Goal: Use online tool/utility: Utilize a website feature to perform a specific function

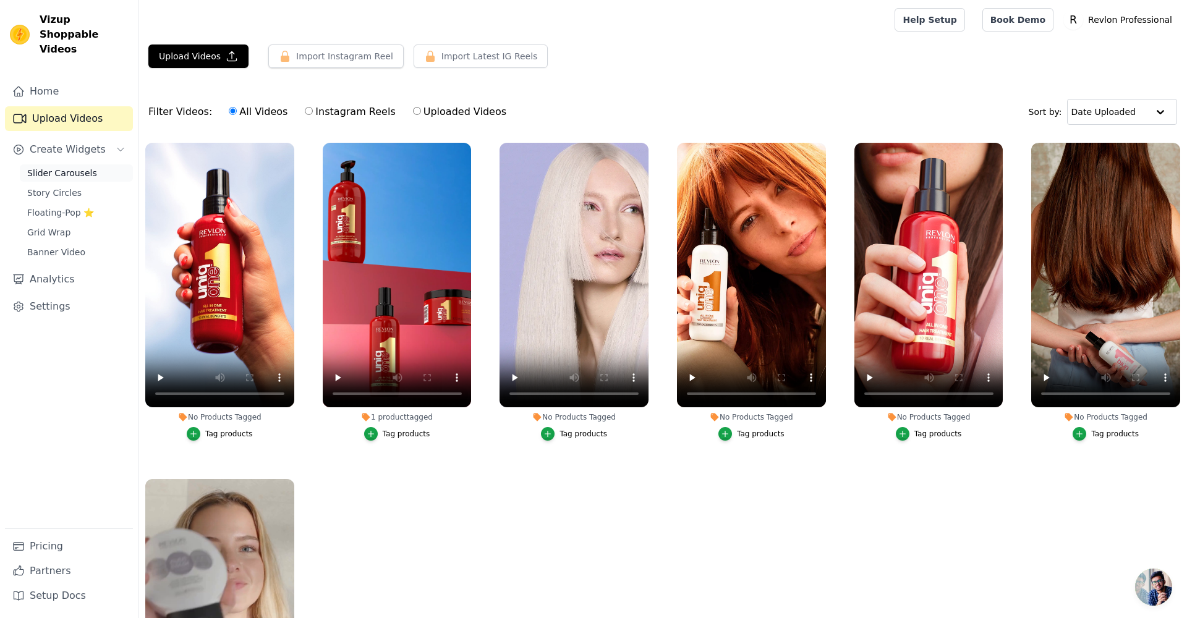
click at [63, 167] on span "Slider Carousels" at bounding box center [62, 173] width 70 height 12
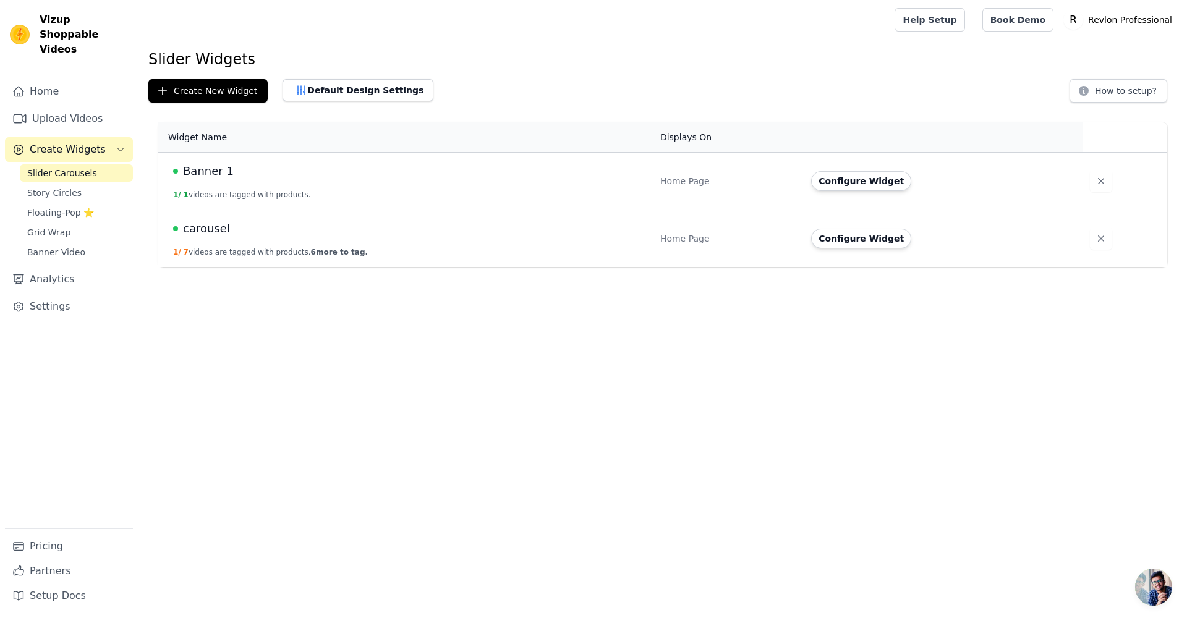
click at [213, 236] on span "carousel" at bounding box center [206, 228] width 47 height 17
click at [216, 232] on span "carousel" at bounding box center [206, 228] width 47 height 17
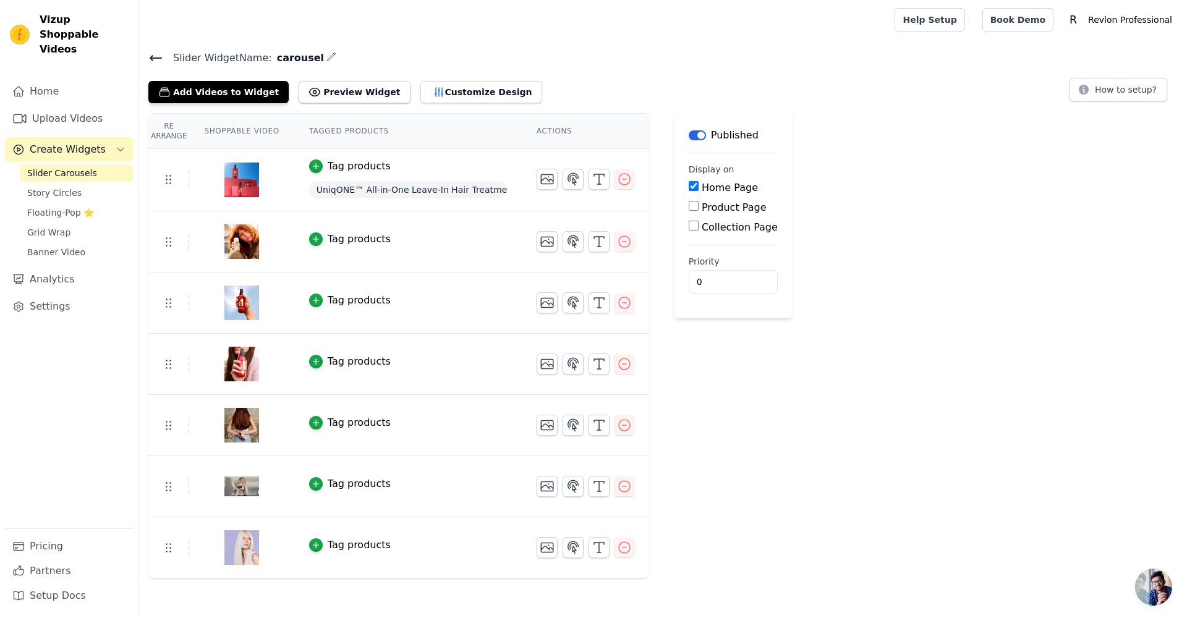
click at [485, 190] on span "UniqONE™ All-in-One Leave-In Hair Treatment Classic Fragrance 150ml" at bounding box center [408, 189] width 198 height 17
click at [601, 176] on icon "button" at bounding box center [599, 179] width 15 height 15
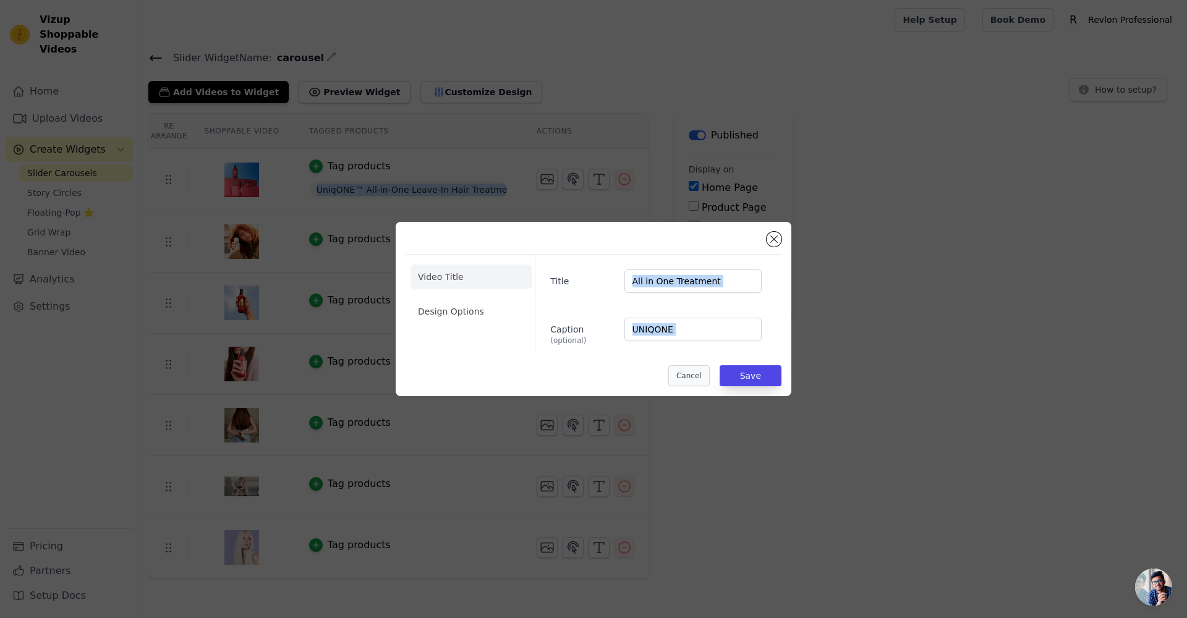
click at [680, 378] on button "Cancel" at bounding box center [688, 375] width 41 height 21
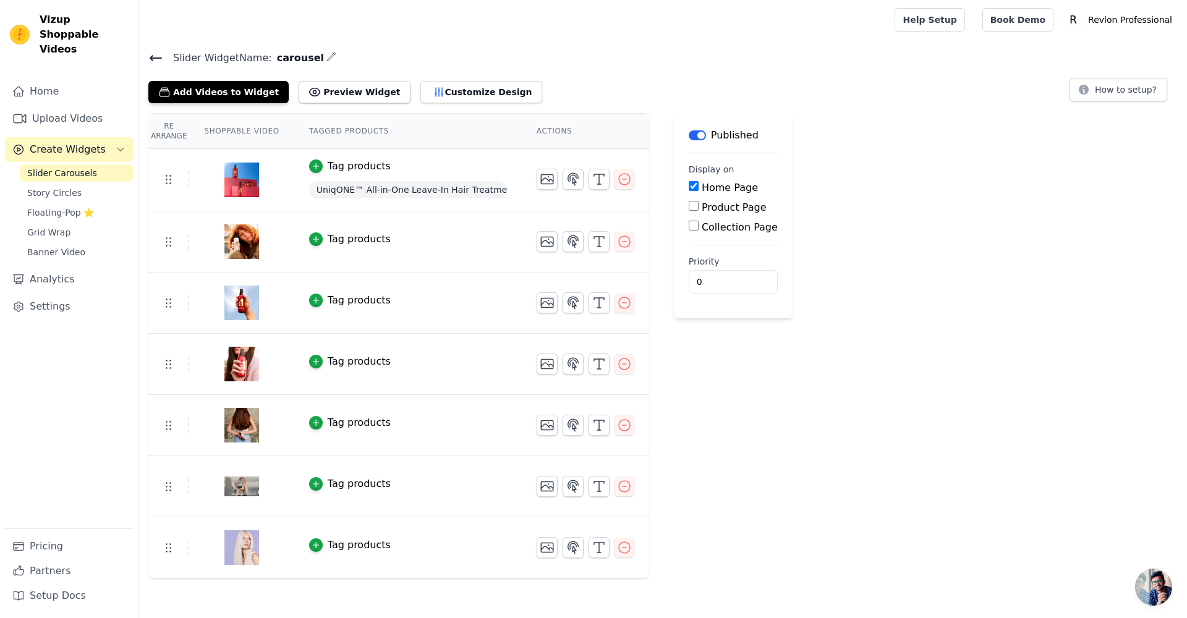
click at [926, 252] on div "Re Arrange Shoppable Video Tagged Products Actions Tag products UniqONE™ All-in…" at bounding box center [662, 345] width 1048 height 465
click at [317, 305] on div "button" at bounding box center [316, 301] width 14 height 14
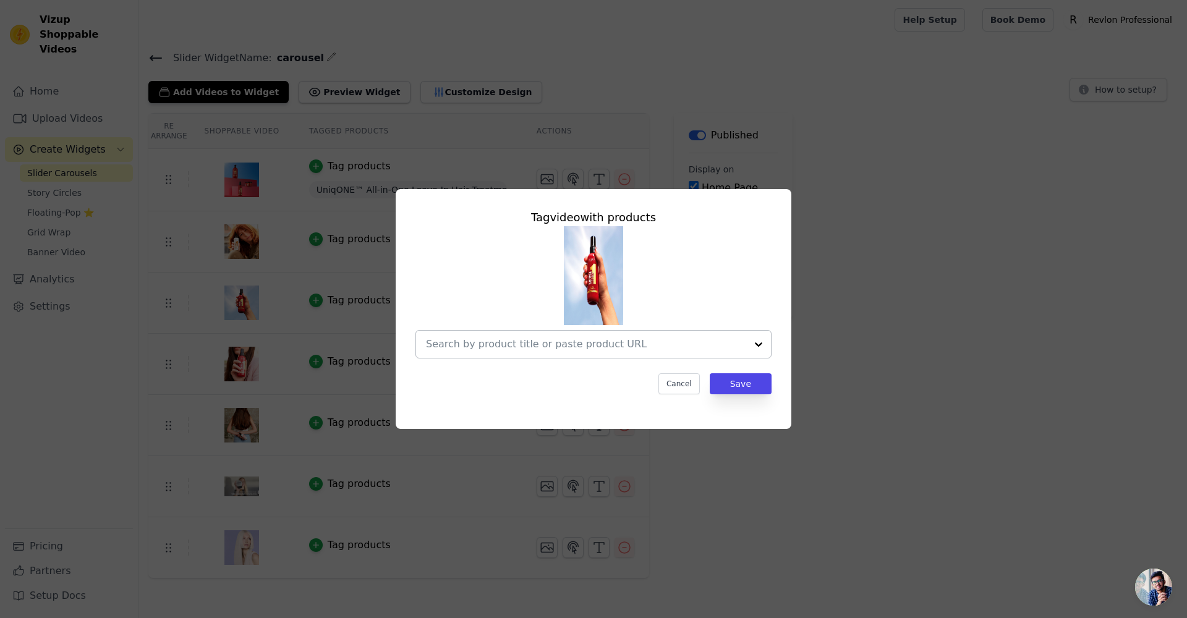
click at [603, 342] on input "text" at bounding box center [586, 344] width 320 height 15
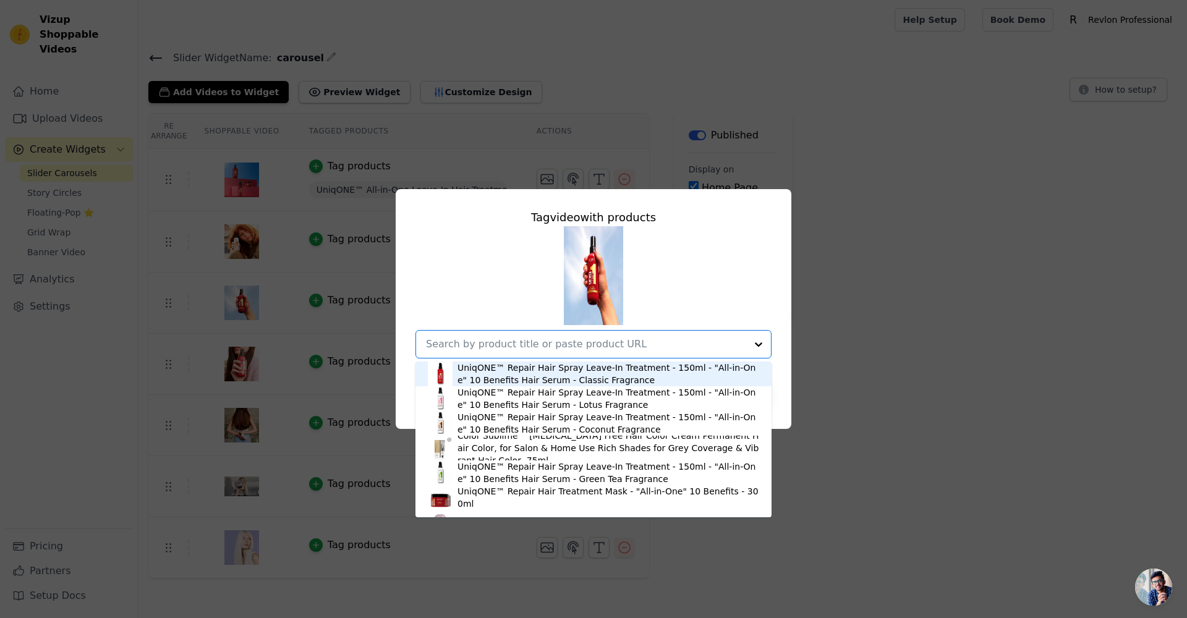
click at [605, 380] on div "UniqONE™ Repair Hair Spray Leave-In Treatment - 150ml - "All-in-One" 10 Benefit…" at bounding box center [608, 374] width 302 height 25
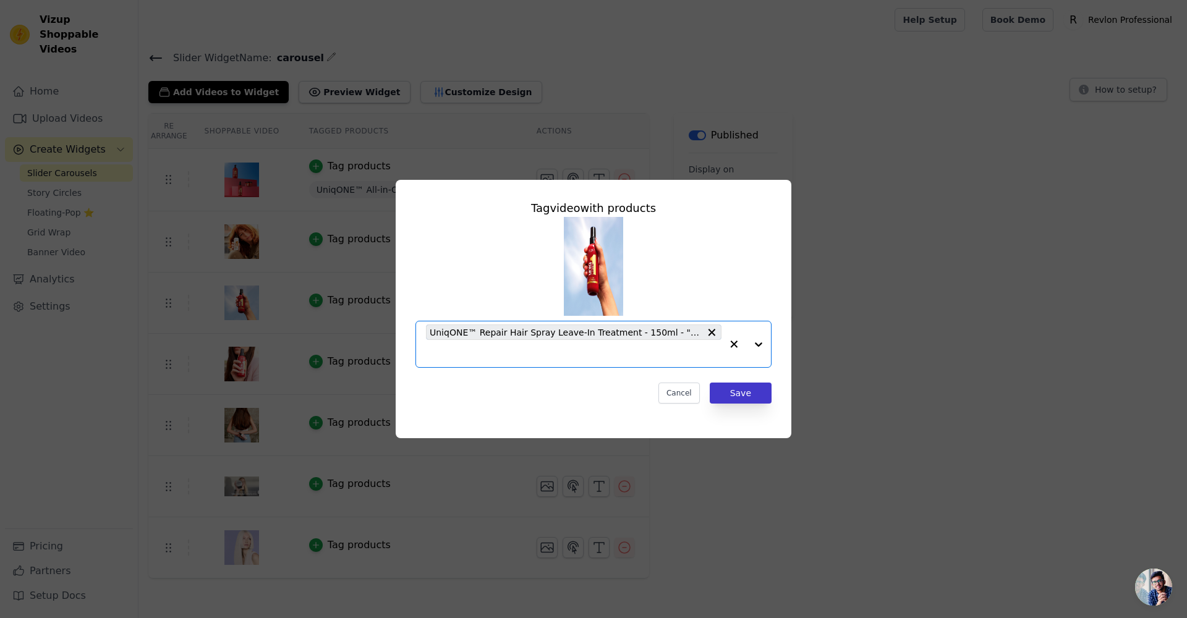
click at [754, 398] on button "Save" at bounding box center [741, 393] width 62 height 21
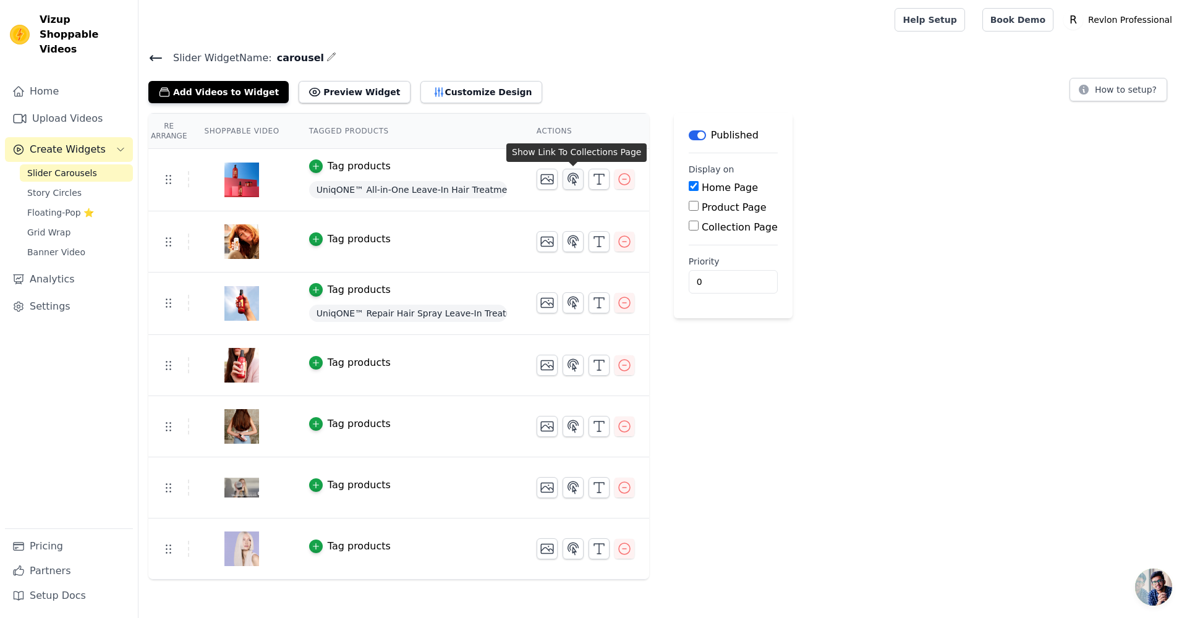
click at [571, 184] on icon "button" at bounding box center [573, 179] width 15 height 15
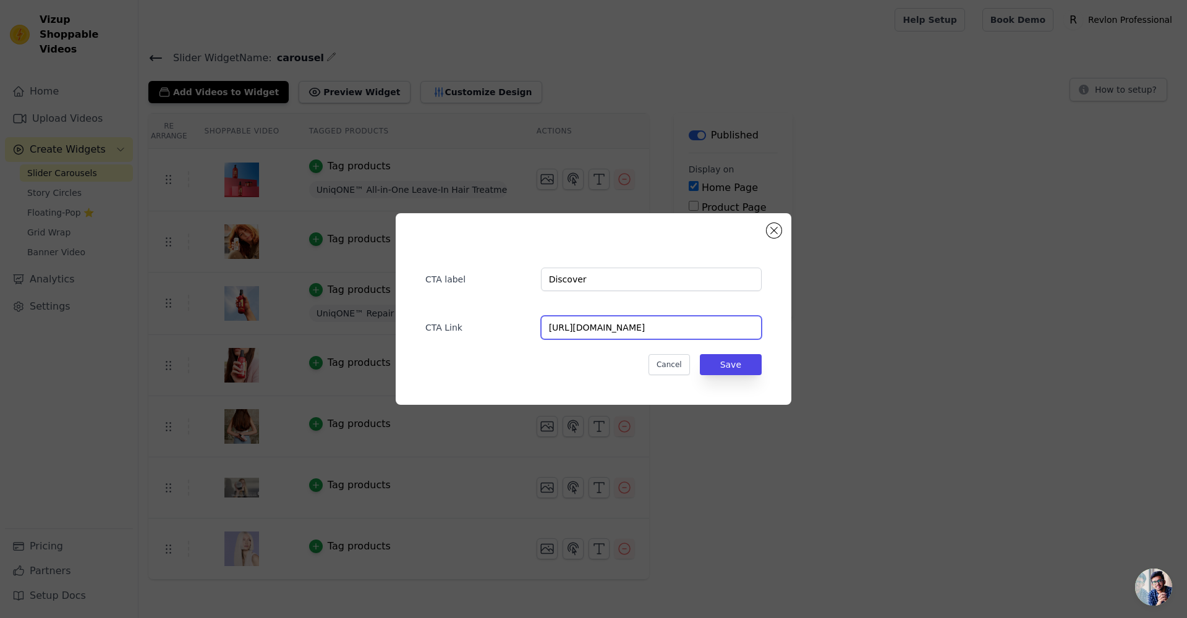
click at [664, 327] on input "[URL][DOMAIN_NAME]" at bounding box center [651, 327] width 221 height 23
click at [737, 367] on button "Save" at bounding box center [731, 364] width 62 height 21
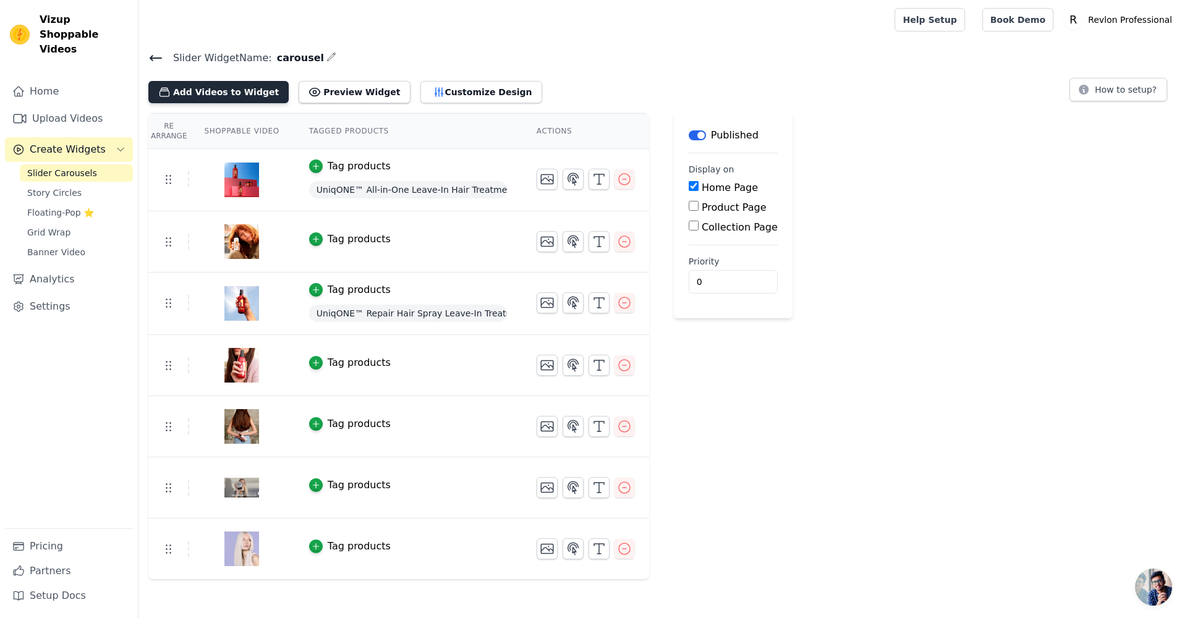
click at [195, 95] on button "Add Videos to Widget" at bounding box center [218, 92] width 140 height 22
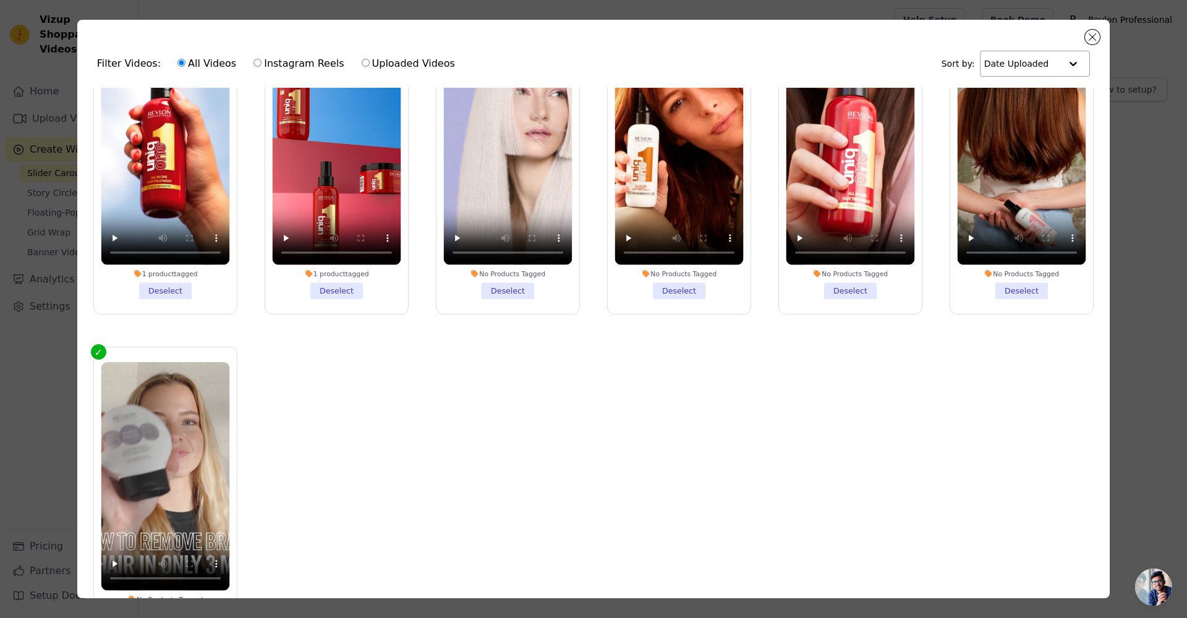
scroll to position [75, 0]
click at [1095, 33] on button "Close modal" at bounding box center [1092, 37] width 15 height 15
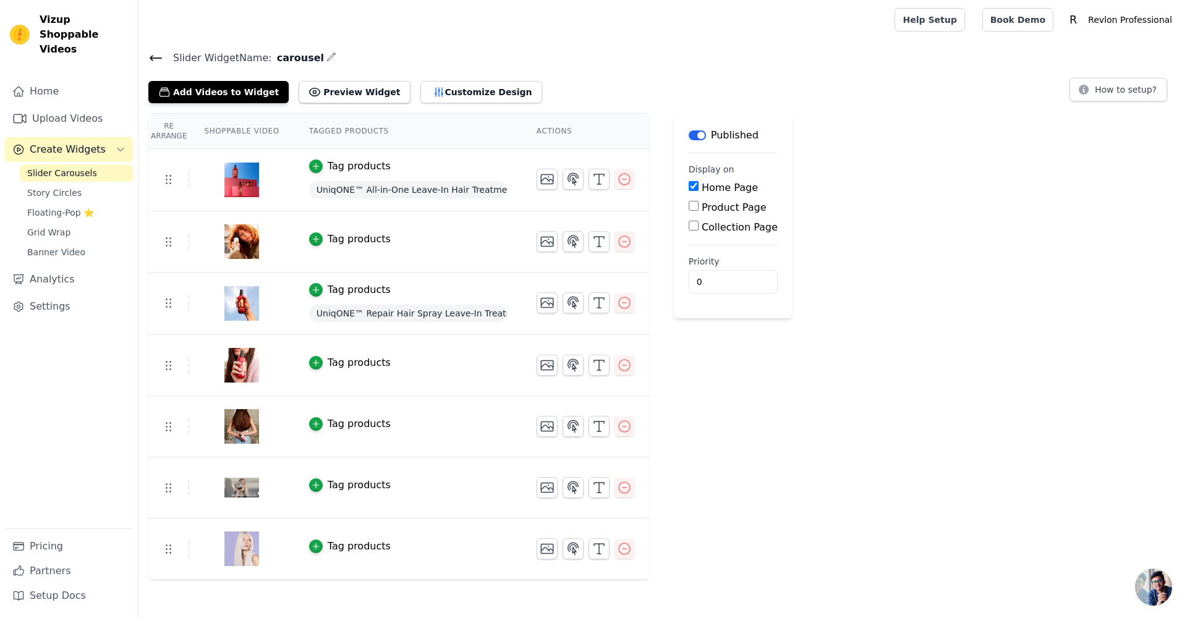
scroll to position [0, 0]
click at [773, 406] on div "Label Published Display on Home Page Product Page Collection Page Priority 0" at bounding box center [733, 346] width 119 height 467
